Goal: Information Seeking & Learning: Find specific fact

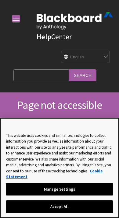
click at [98, 213] on button "Accept All" at bounding box center [59, 207] width 106 height 13
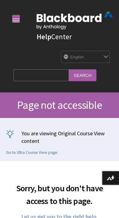
click at [34, 78] on input "Search Query" at bounding box center [40, 75] width 55 height 12
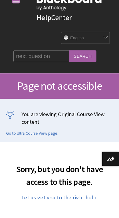
type input "next question"
click at [69, 69] on input "Search" at bounding box center [82, 75] width 27 height 12
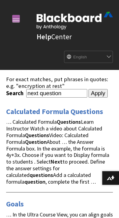
click at [88, 98] on input "Apply" at bounding box center [97, 93] width 19 height 9
click at [58, 92] on input "next question" at bounding box center [56, 93] width 61 height 8
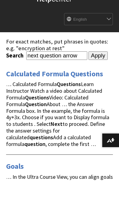
type input "next question arrow"
click at [88, 89] on input "Apply" at bounding box center [97, 93] width 19 height 9
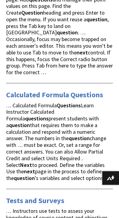
scroll to position [554, 0]
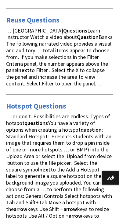
scroll to position [376, 0]
